Goal: Task Accomplishment & Management: Manage account settings

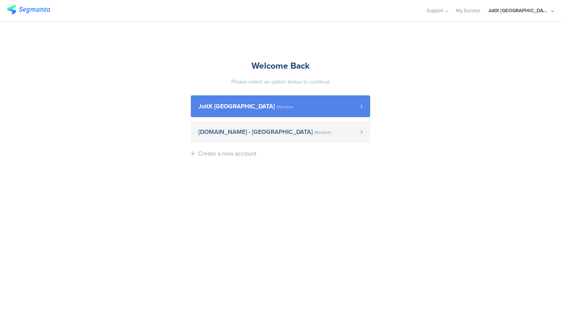
click at [258, 100] on link "JoltX [GEOGRAPHIC_DATA] Member" at bounding box center [280, 106] width 179 height 22
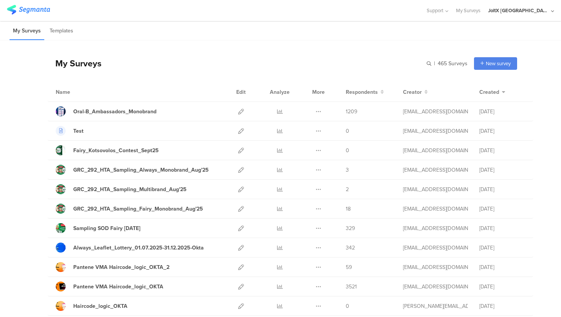
click at [69, 67] on div "My Surveys" at bounding box center [75, 63] width 54 height 13
click at [74, 59] on div "My Surveys" at bounding box center [75, 63] width 54 height 13
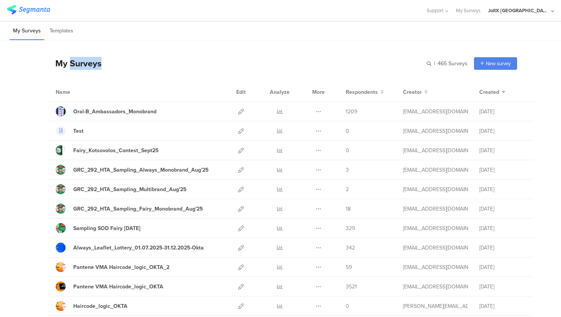
click at [74, 59] on div "My Surveys" at bounding box center [75, 63] width 54 height 13
click at [74, 65] on div "My Surveys" at bounding box center [75, 63] width 54 height 13
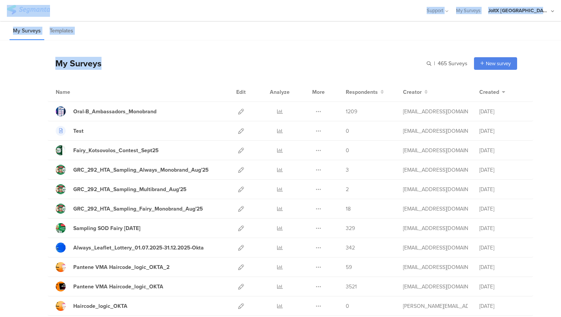
drag, startPoint x: 127, startPoint y: 64, endPoint x: 11, endPoint y: 6, distance: 129.0
click at [11, 6] on sg-account-page "Support Help Center Live Chat My Surveys JoltX Greece ACCOUNTS JoltX Greece Mem…" at bounding box center [280, 158] width 561 height 317
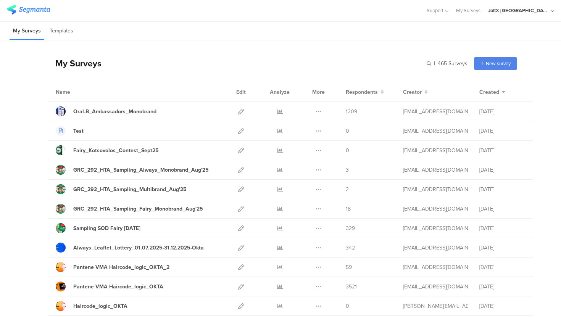
click at [149, 101] on div "Name Edit Analyze More Respondents Creator Created" at bounding box center [290, 91] width 485 height 19
drag, startPoint x: 138, startPoint y: 74, endPoint x: 60, endPoint y: 61, distance: 78.9
click at [60, 61] on div "My Surveys | 465 Surveys New survey Start from scratch Choose from templates" at bounding box center [282, 63] width 469 height 31
click at [60, 61] on div "My Surveys" at bounding box center [75, 63] width 54 height 13
drag, startPoint x: 60, startPoint y: 61, endPoint x: 117, endPoint y: 67, distance: 57.6
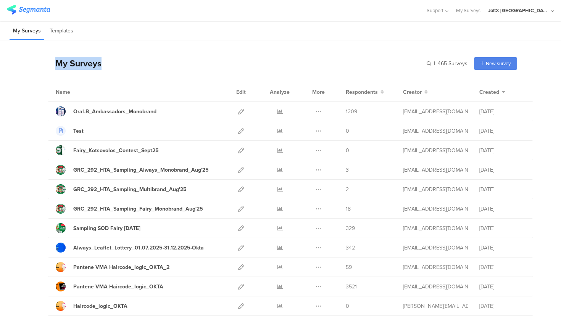
click at [117, 67] on div "My Surveys | 465 Surveys New survey Start from scratch Choose from templates" at bounding box center [282, 63] width 469 height 31
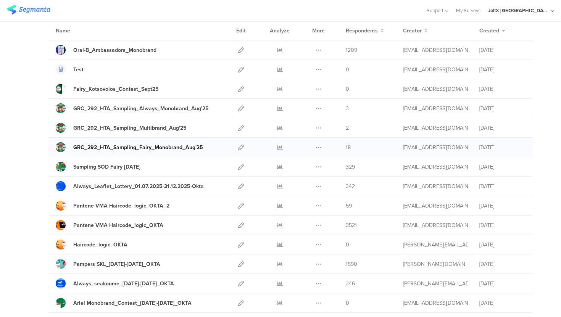
scroll to position [63, 0]
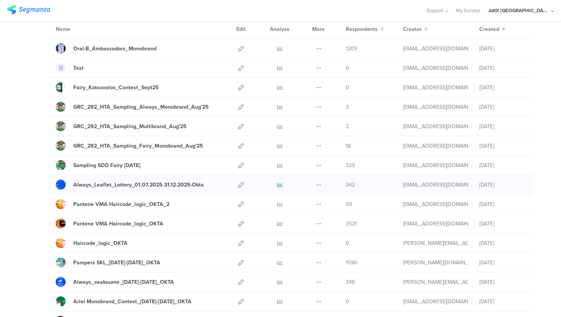
click at [280, 186] on icon at bounding box center [280, 185] width 6 height 6
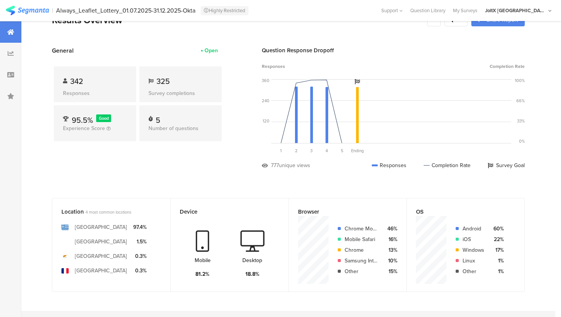
scroll to position [19, 0]
click at [155, 82] on div "325" at bounding box center [180, 81] width 64 height 11
